Goal: Browse casually

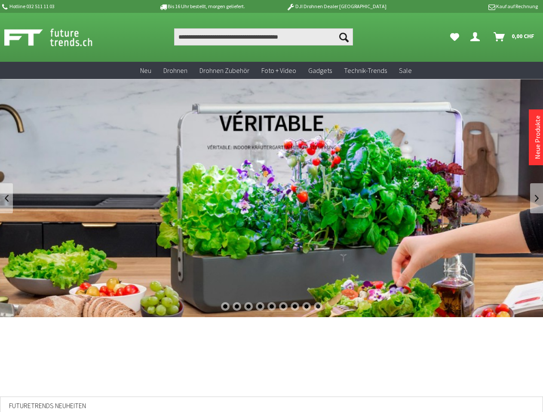
click at [225, 307] on div "1" at bounding box center [225, 306] width 9 height 9
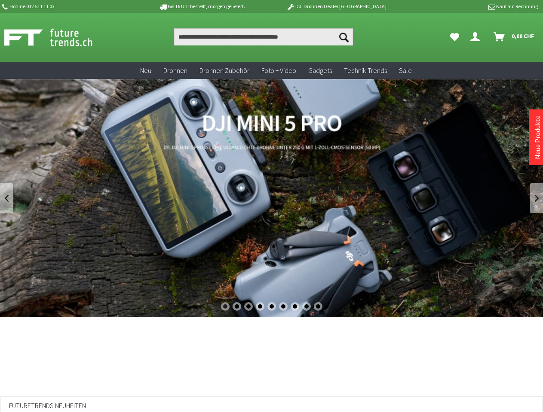
click at [236, 307] on div "2" at bounding box center [236, 306] width 9 height 9
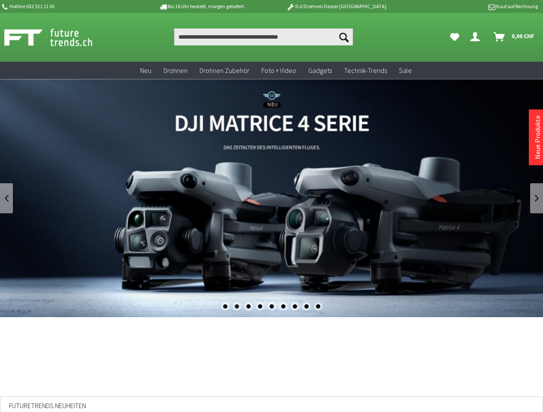
click at [248, 307] on div "3" at bounding box center [248, 306] width 9 height 9
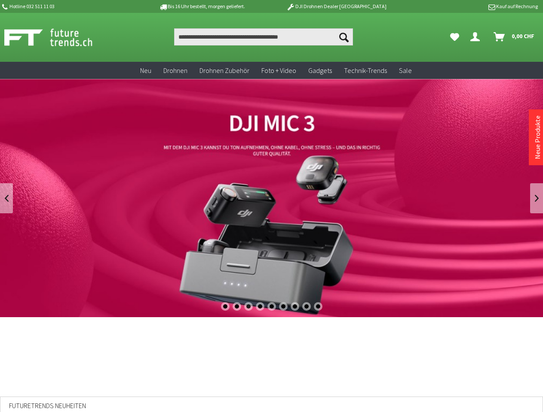
click at [259, 307] on div "4" at bounding box center [260, 306] width 9 height 9
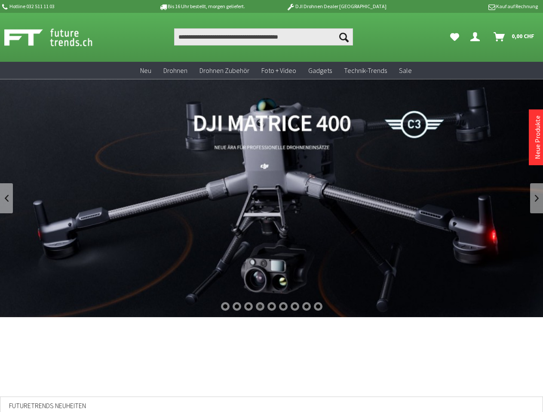
click at [272, 307] on div "5" at bounding box center [271, 306] width 9 height 9
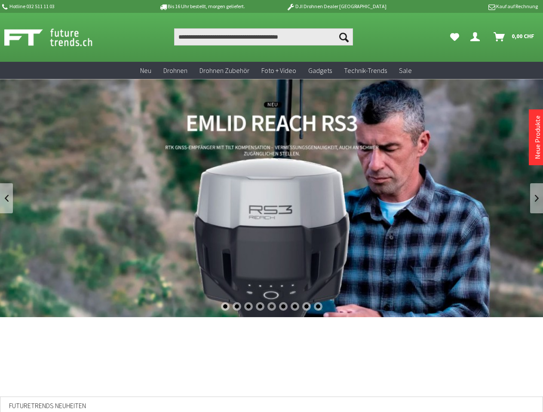
click at [283, 307] on div "6" at bounding box center [283, 306] width 9 height 9
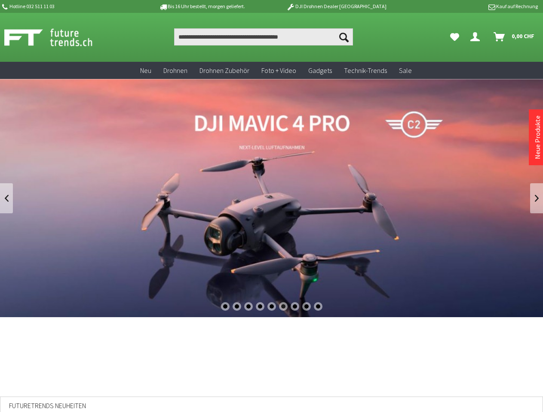
click at [295, 307] on div "7" at bounding box center [294, 306] width 9 height 9
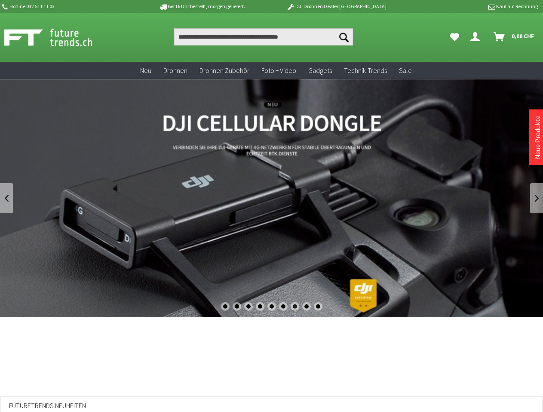
click at [306, 307] on div "8" at bounding box center [306, 306] width 9 height 9
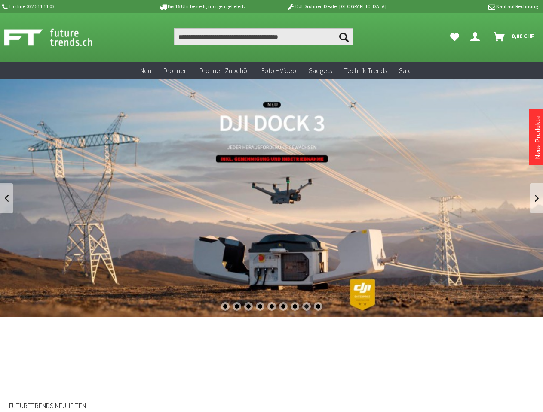
click at [318, 307] on div "9" at bounding box center [318, 306] width 9 height 9
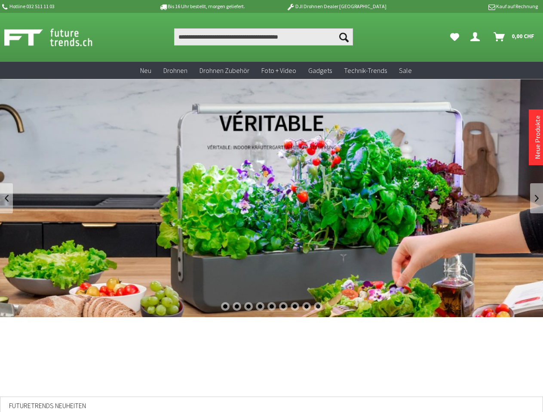
click at [6, 198] on link at bounding box center [6, 198] width 13 height 30
